Goal: Find contact information: Find contact information

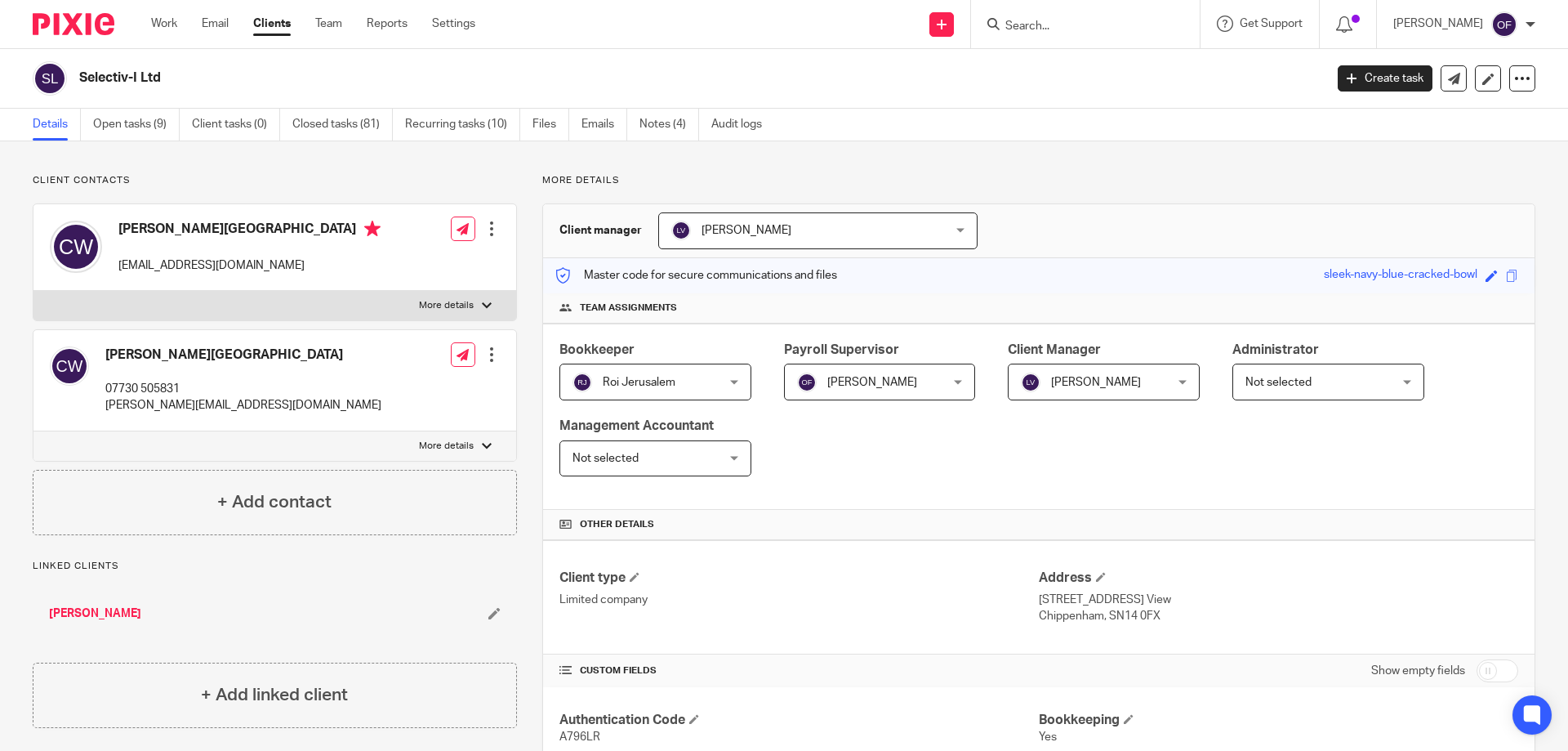
click at [1034, 17] on form at bounding box center [1091, 24] width 174 height 20
drag, startPoint x: 1034, startPoint y: 17, endPoint x: 1013, endPoint y: 33, distance: 26.4
click at [1013, 33] on input "Search" at bounding box center [1078, 27] width 147 height 14
paste input "7962005715"
click at [1004, 20] on input "7962005715" at bounding box center [1078, 27] width 147 height 14
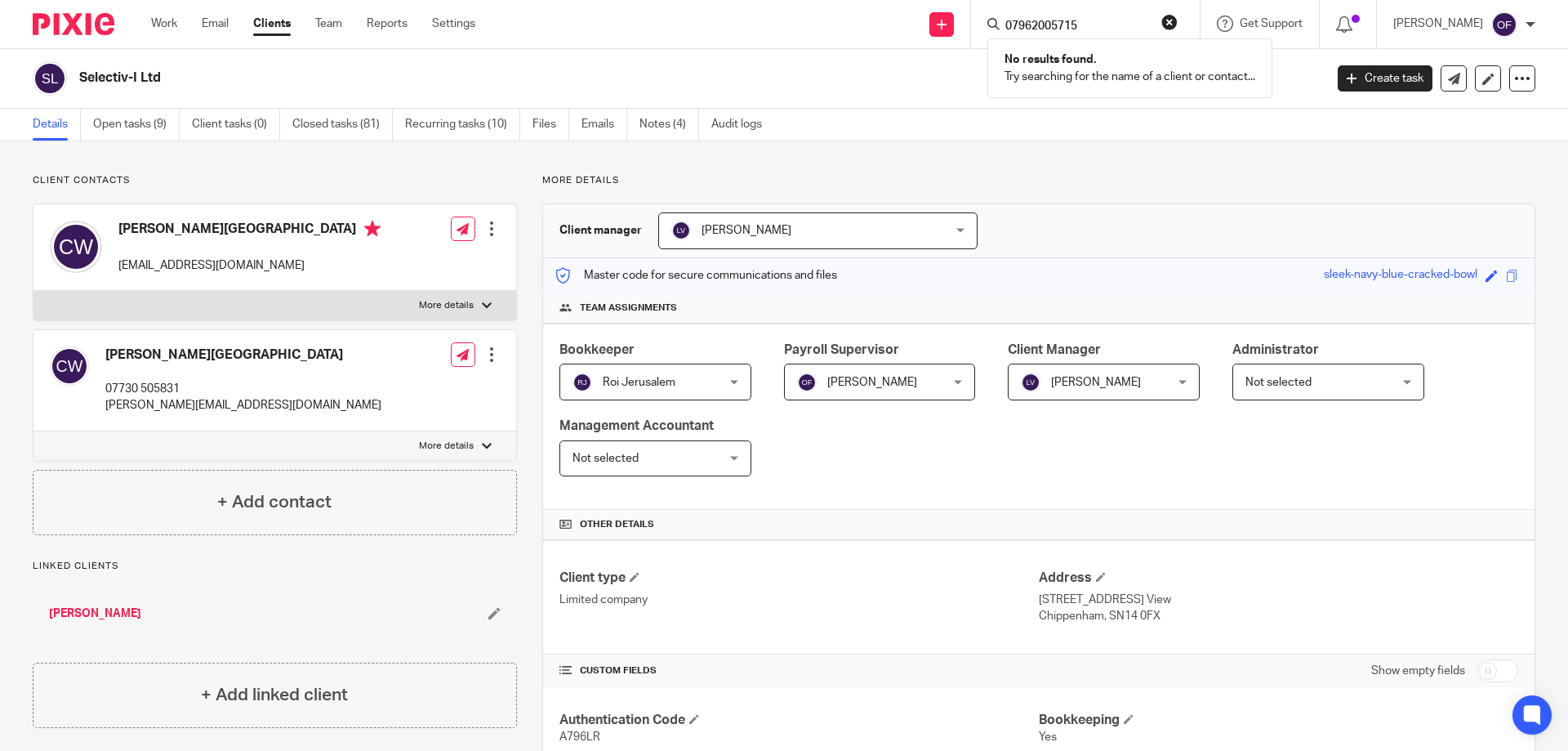
type input "07962005715"
click button "submit" at bounding box center [0, 0] width 0 height 0
click at [1105, 25] on input "07962005715" at bounding box center [1078, 27] width 147 height 14
click at [1007, 20] on input "07962005715" at bounding box center [1078, 27] width 147 height 14
drag, startPoint x: 1097, startPoint y: 26, endPoint x: 927, endPoint y: 18, distance: 170.2
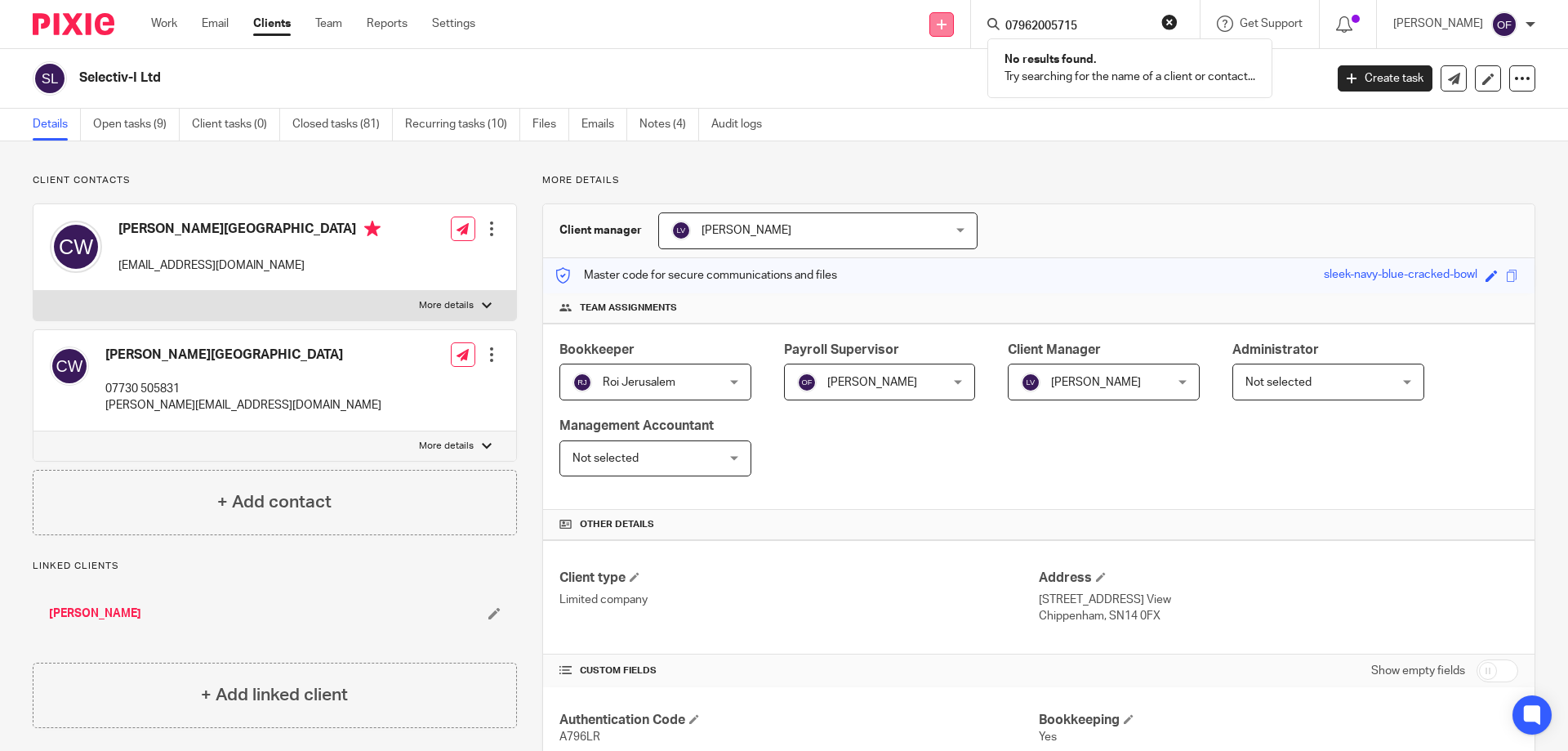
click at [927, 18] on div "Send new email Create task Add client 07962005715 No results found. Try searchi…" at bounding box center [1034, 24] width 1069 height 48
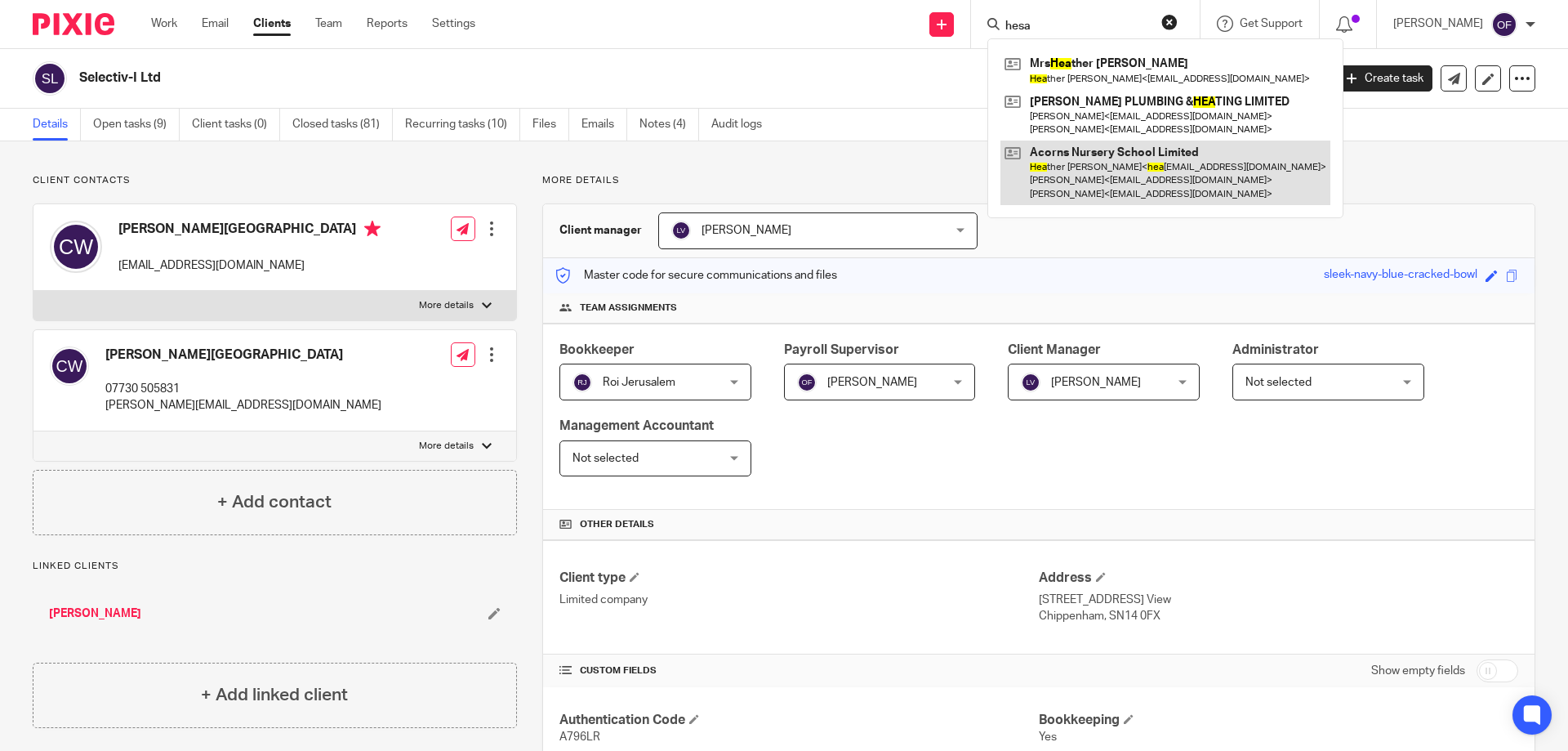
type input "hesa"
click at [1114, 166] on link at bounding box center [1165, 172] width 330 height 64
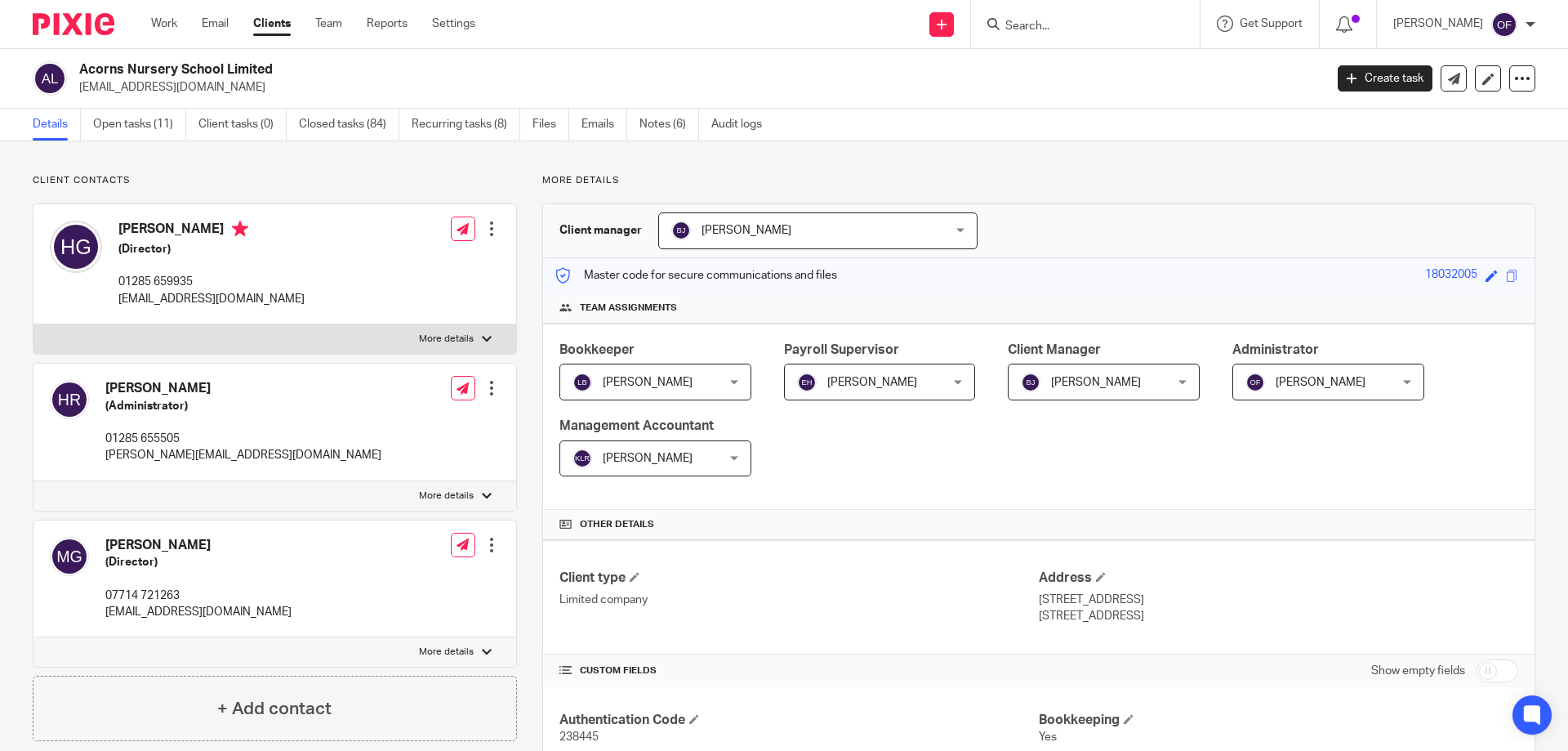
click at [1007, 20] on input "Search" at bounding box center [1078, 27] width 147 height 14
paste input "07718658899"
type input "07718658899"
drag, startPoint x: 1092, startPoint y: 29, endPoint x: 963, endPoint y: 31, distance: 129.0
click at [963, 31] on div "Send new email Create task Add client 07718658899 No results found. Try searchi…" at bounding box center [1034, 24] width 1069 height 48
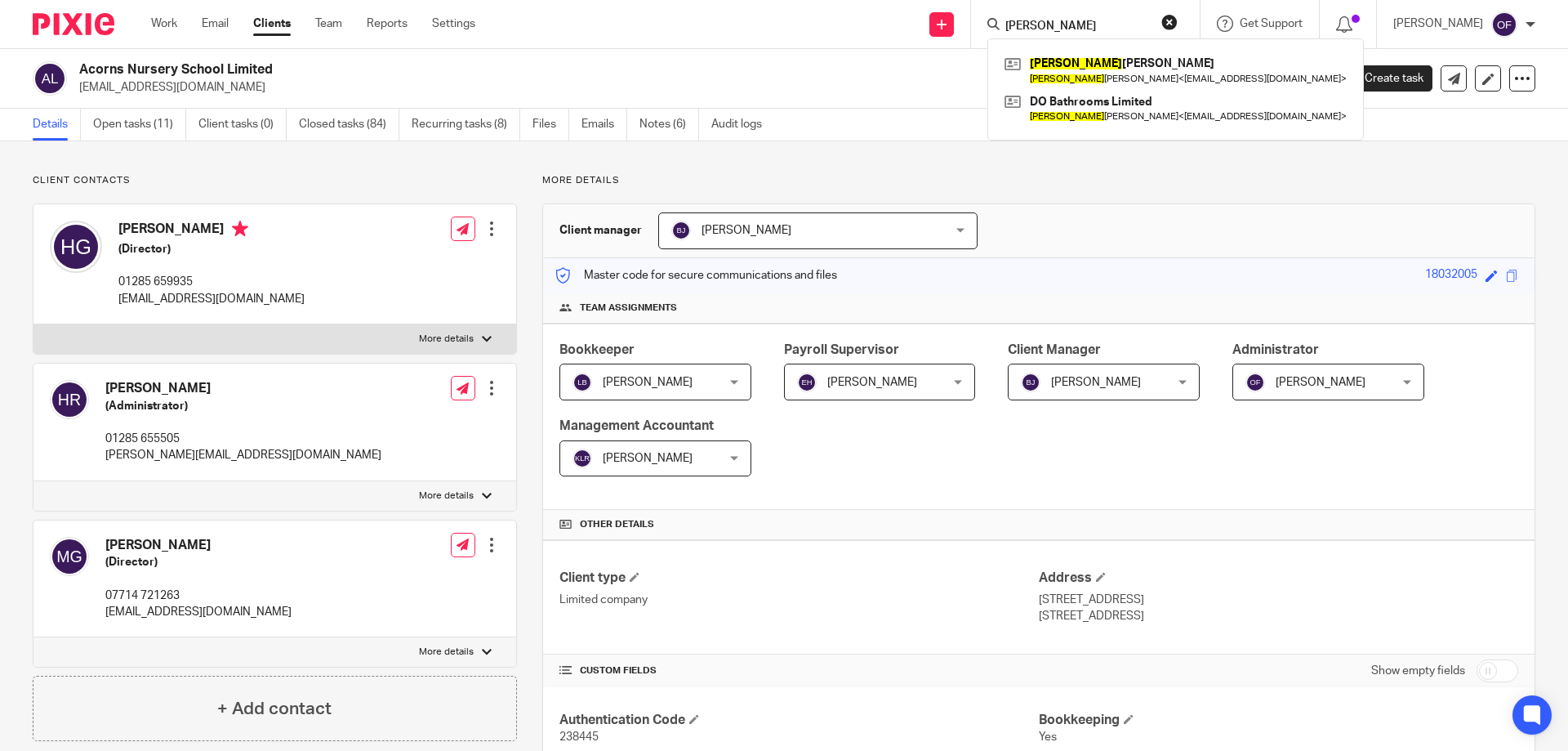
type input "[PERSON_NAME]"
click button "submit" at bounding box center [0, 0] width 0 height 0
click at [1081, 73] on link at bounding box center [1176, 70] width 351 height 37
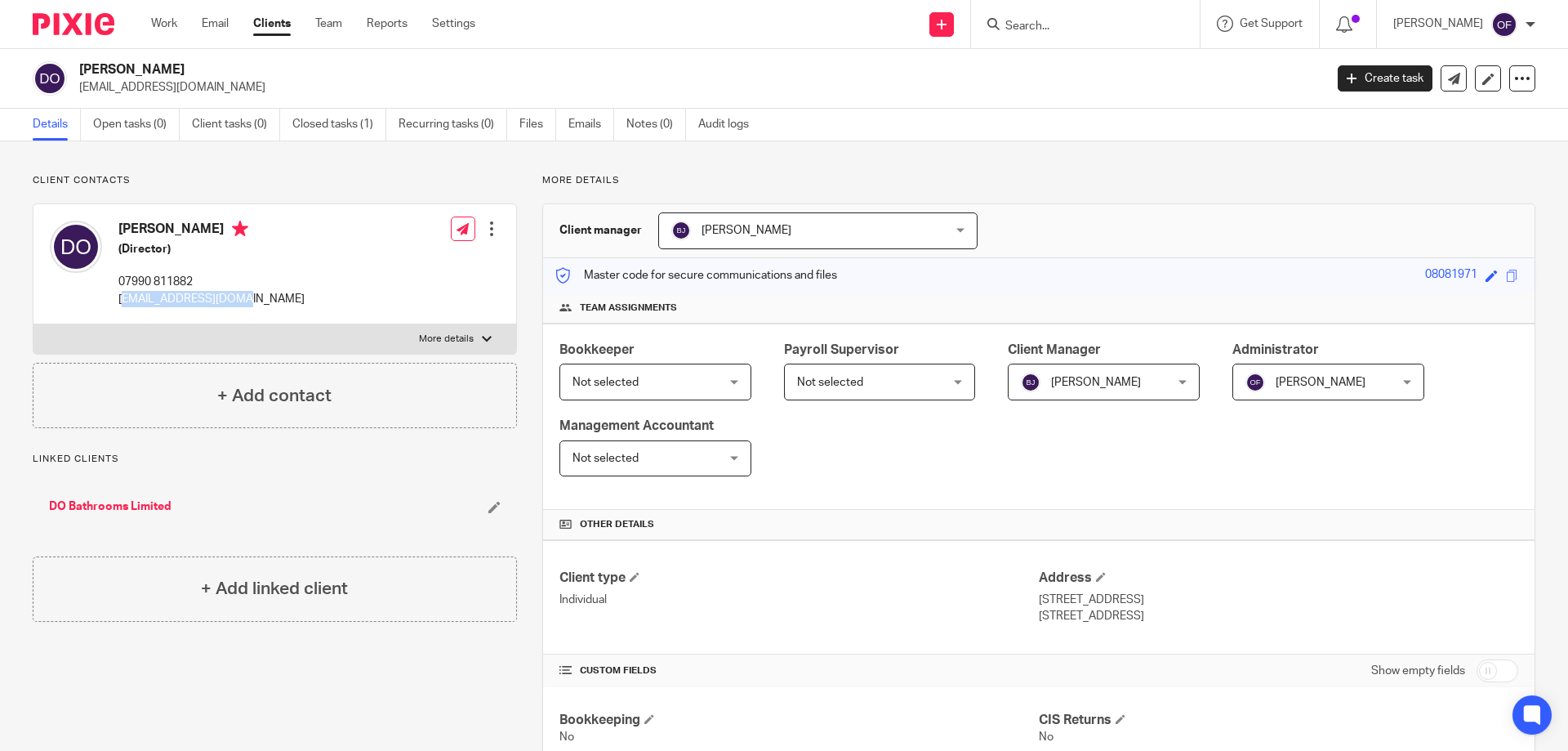
drag, startPoint x: 123, startPoint y: 305, endPoint x: 233, endPoint y: 305, distance: 110.0
click at [237, 306] on div "Daron O'Regan (Director) 07990 811882 truro@ripples.ltd.uk Edit contact Create …" at bounding box center [274, 265] width 483 height 121
click at [120, 298] on p "truro@ripples.ltd.uk" at bounding box center [211, 298] width 186 height 16
drag, startPoint x: 107, startPoint y: 296, endPoint x: 243, endPoint y: 296, distance: 136.0
click at [243, 296] on div "Daron O'Regan (Director) 07990 811882 truro@ripples.ltd.uk Edit contact Create …" at bounding box center [274, 265] width 483 height 121
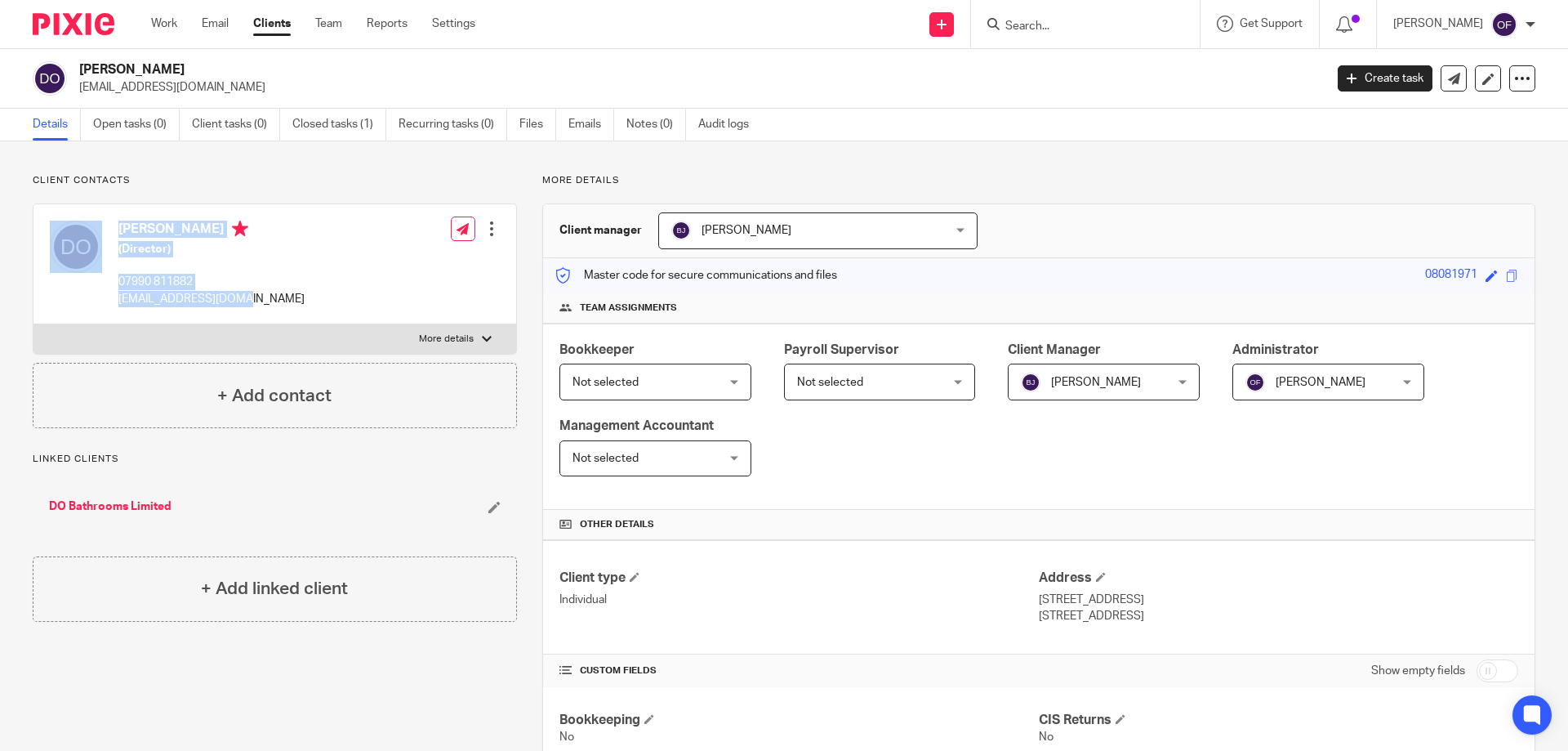
click at [243, 296] on div "Daron O'Regan (Director) 07990 811882 truro@ripples.ltd.uk Edit contact Create …" at bounding box center [274, 265] width 483 height 121
drag, startPoint x: 119, startPoint y: 298, endPoint x: 279, endPoint y: 308, distance: 160.3
click at [279, 308] on div "Daron O'Regan (Director) 07990 811882 truro@ripples.ltd.uk Edit contact Create …" at bounding box center [274, 265] width 483 height 121
copy p "[EMAIL_ADDRESS][DOMAIN_NAME]"
